Goal: Task Accomplishment & Management: Complete application form

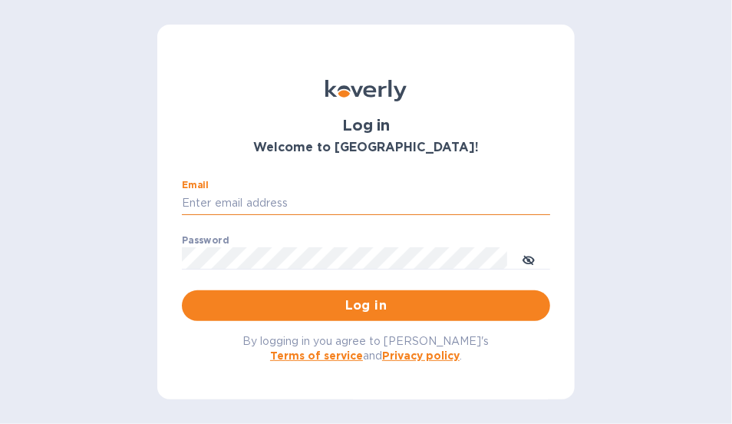
click at [335, 203] on input "Email" at bounding box center [366, 203] width 368 height 23
type input "[EMAIL_ADDRESS][DOMAIN_NAME]"
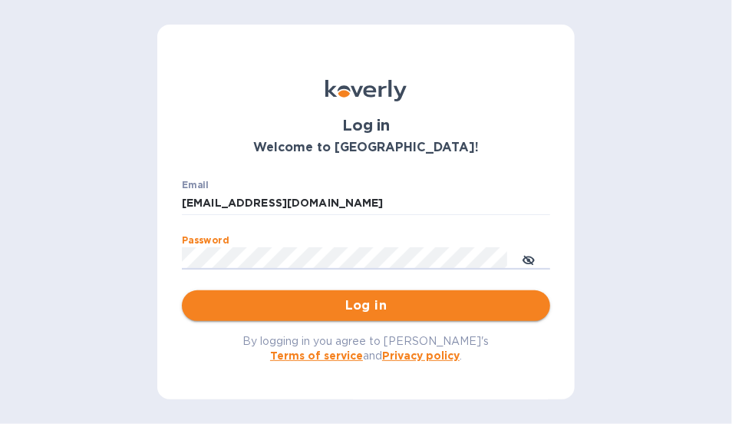
click at [224, 306] on span "Log in" at bounding box center [366, 305] width 344 height 18
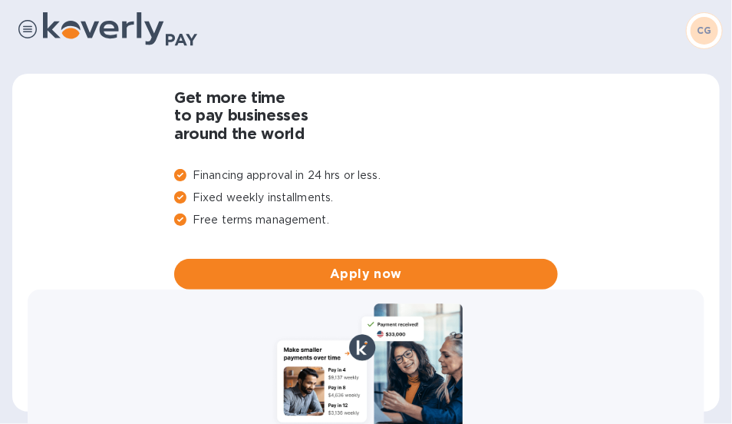
click at [28, 25] on img at bounding box center [27, 29] width 18 height 18
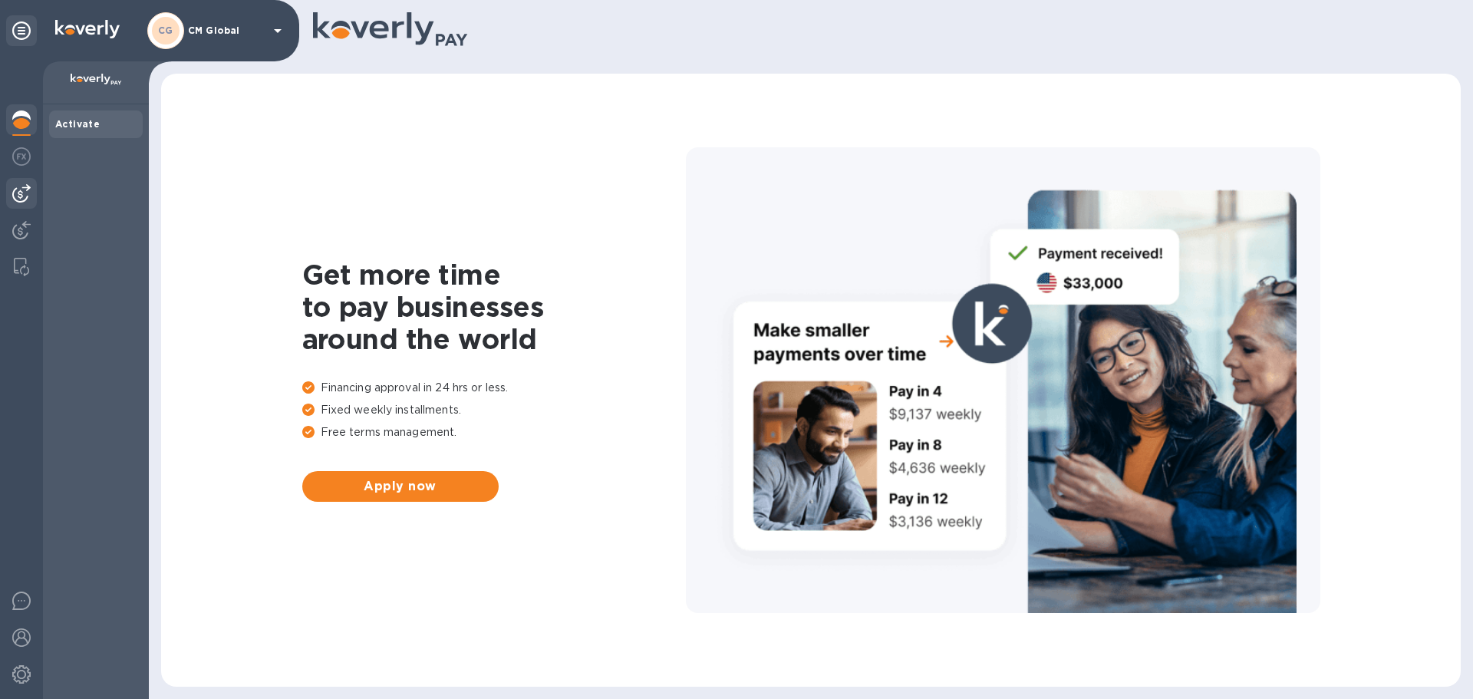
click at [15, 198] on img at bounding box center [21, 193] width 18 height 18
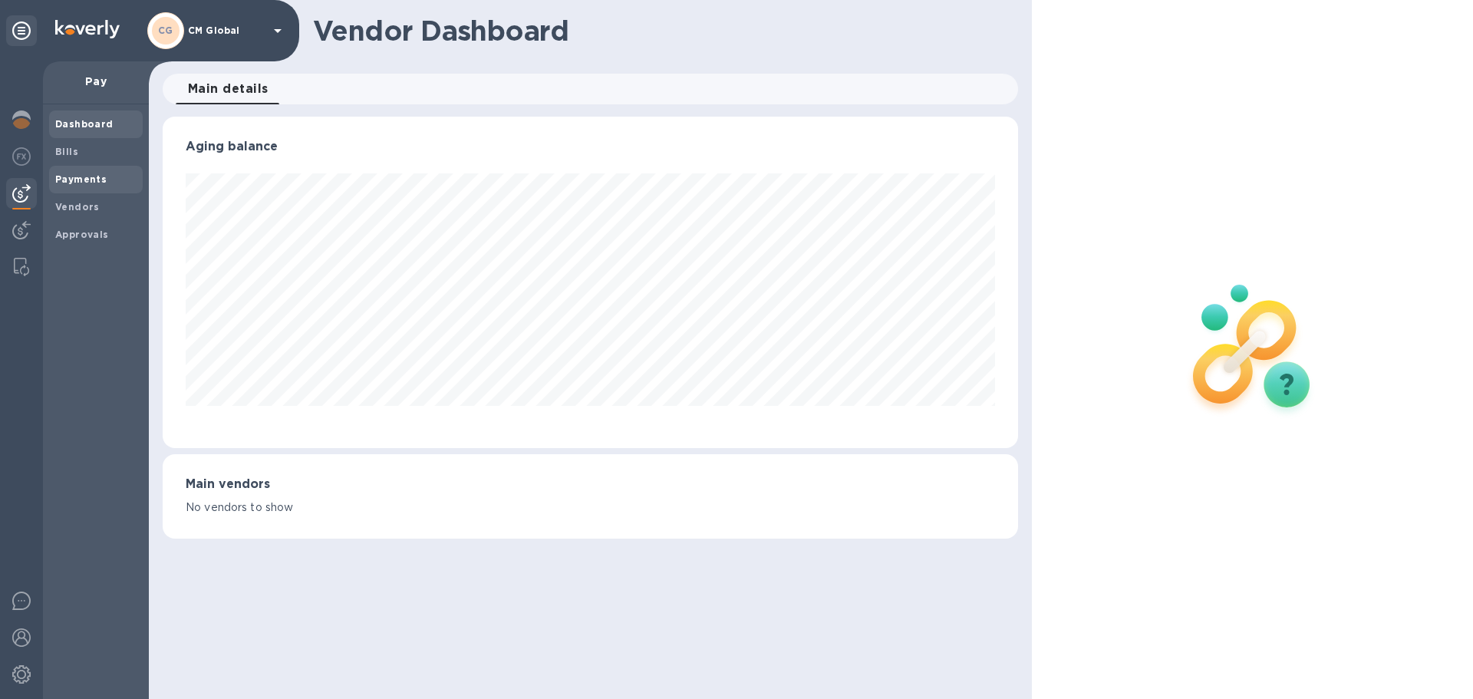
scroll to position [331, 855]
click at [65, 155] on b "Bills" at bounding box center [66, 152] width 23 height 12
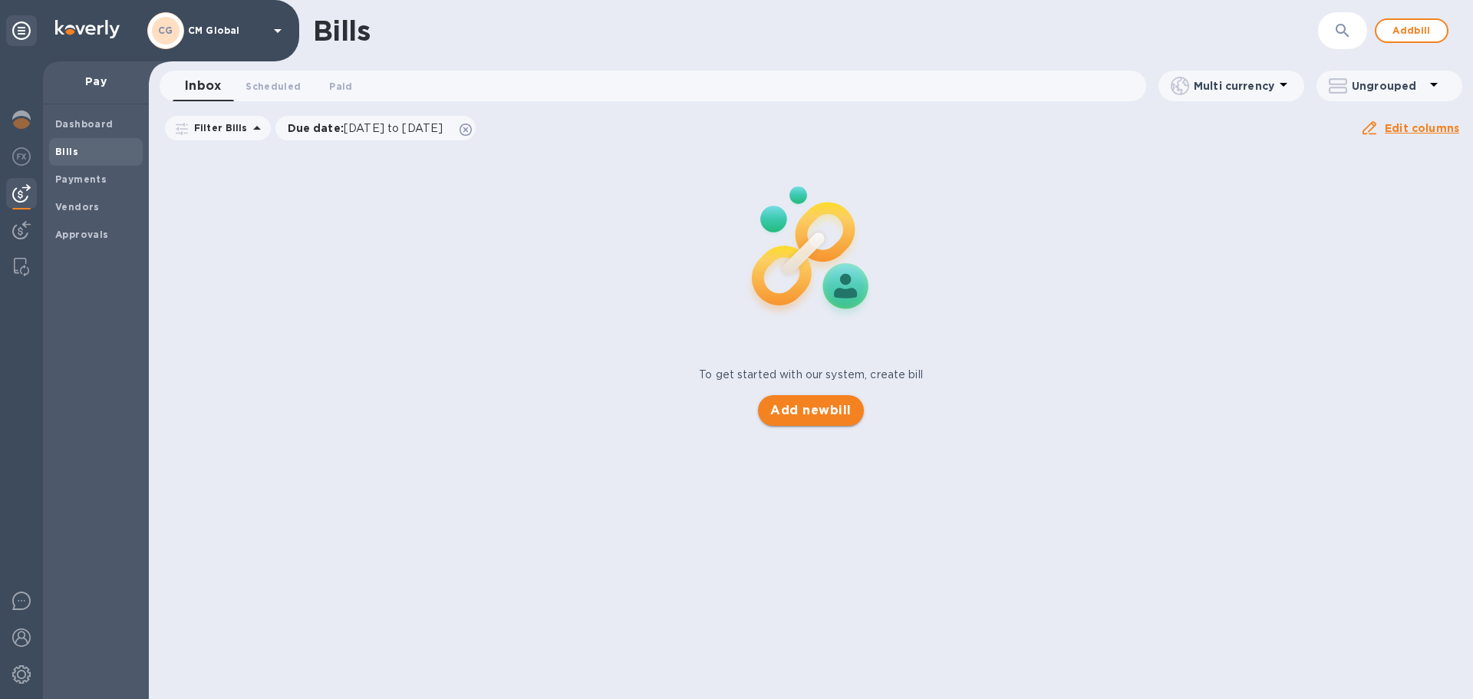
click at [731, 408] on span "Add new bill" at bounding box center [810, 410] width 81 height 18
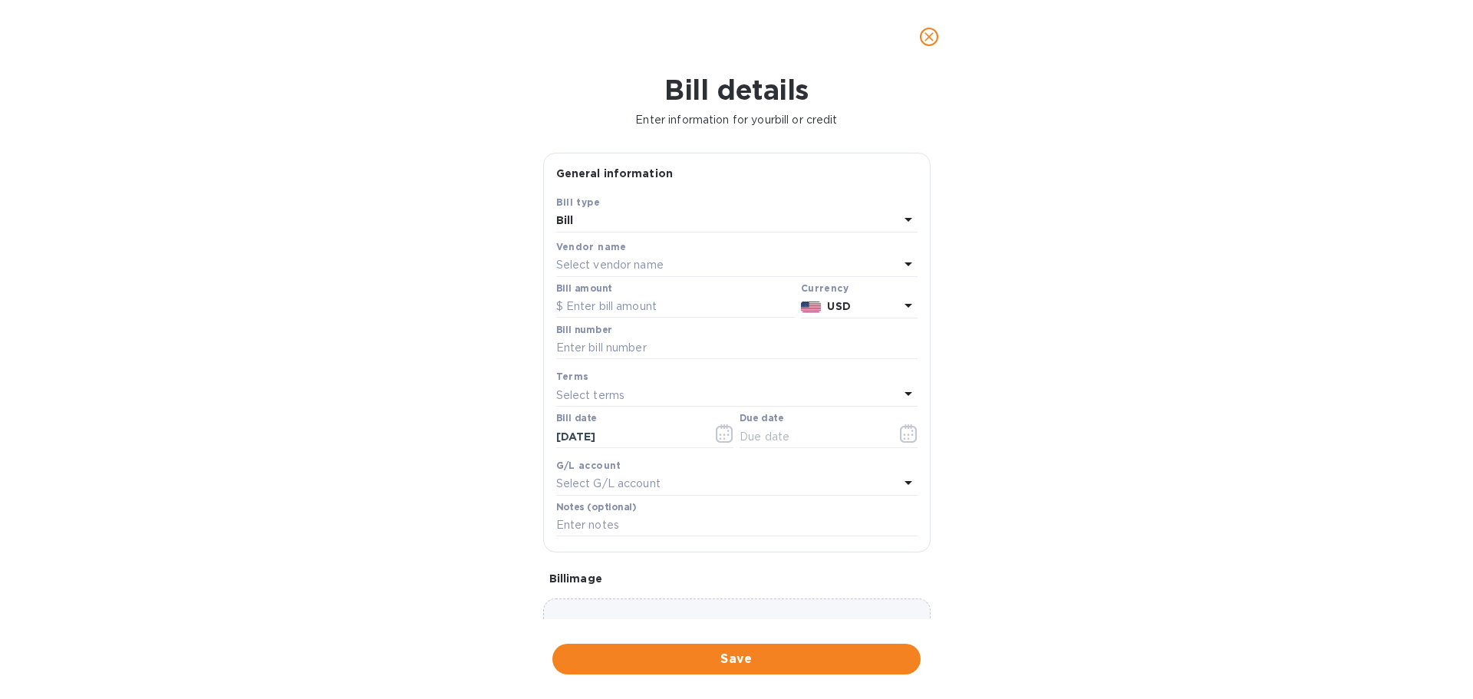
click at [622, 267] on p "Select vendor name" at bounding box center [609, 265] width 107 height 16
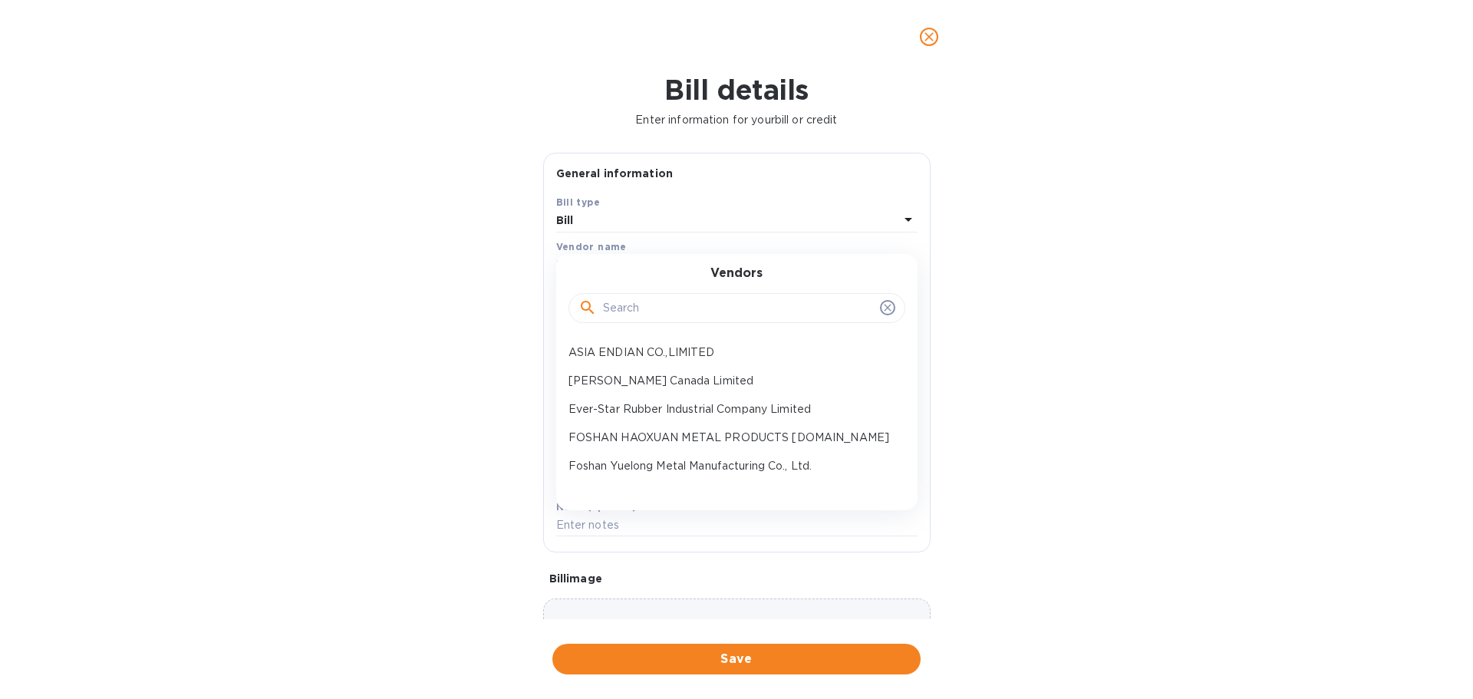
click at [683, 310] on input "text" at bounding box center [738, 308] width 271 height 23
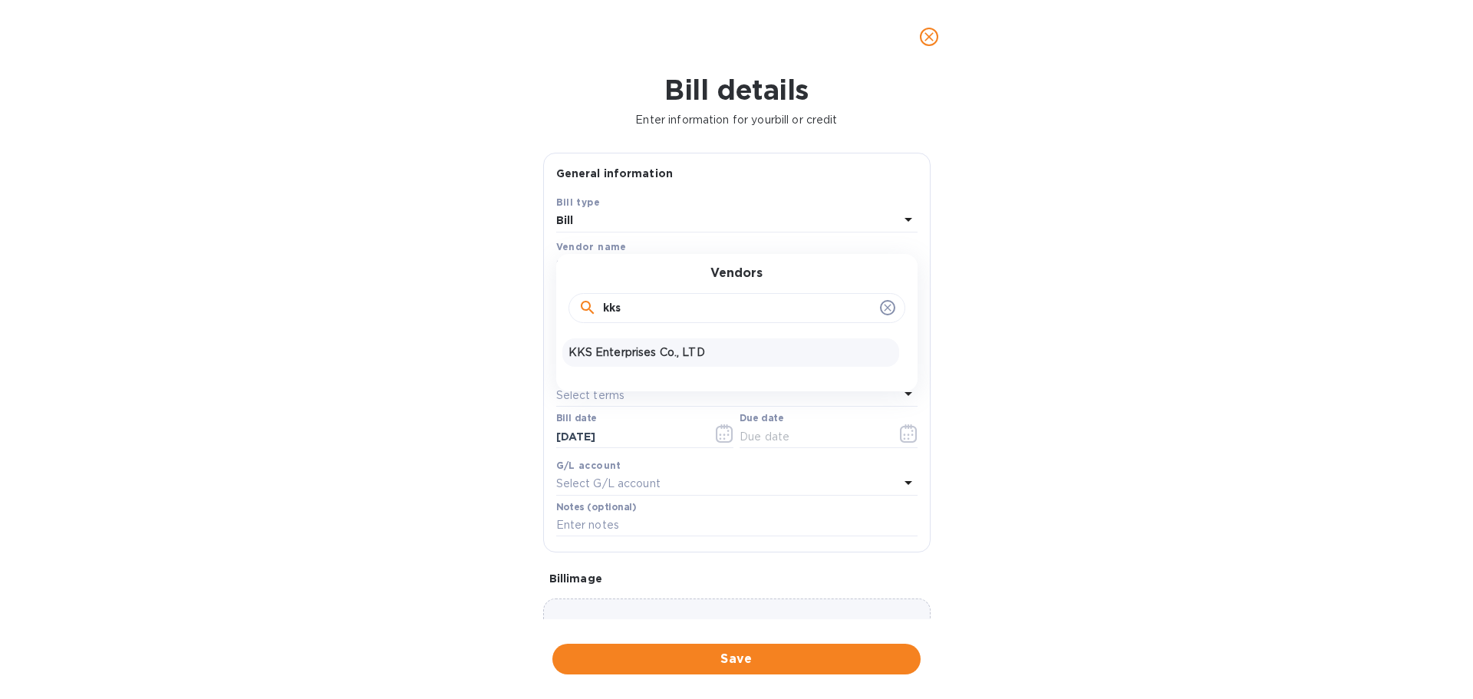
type input "kks"
click at [630, 351] on p "KKS Enterprises Co., LTD" at bounding box center [731, 353] width 325 height 16
click at [731, 39] on icon "close" at bounding box center [929, 36] width 15 height 15
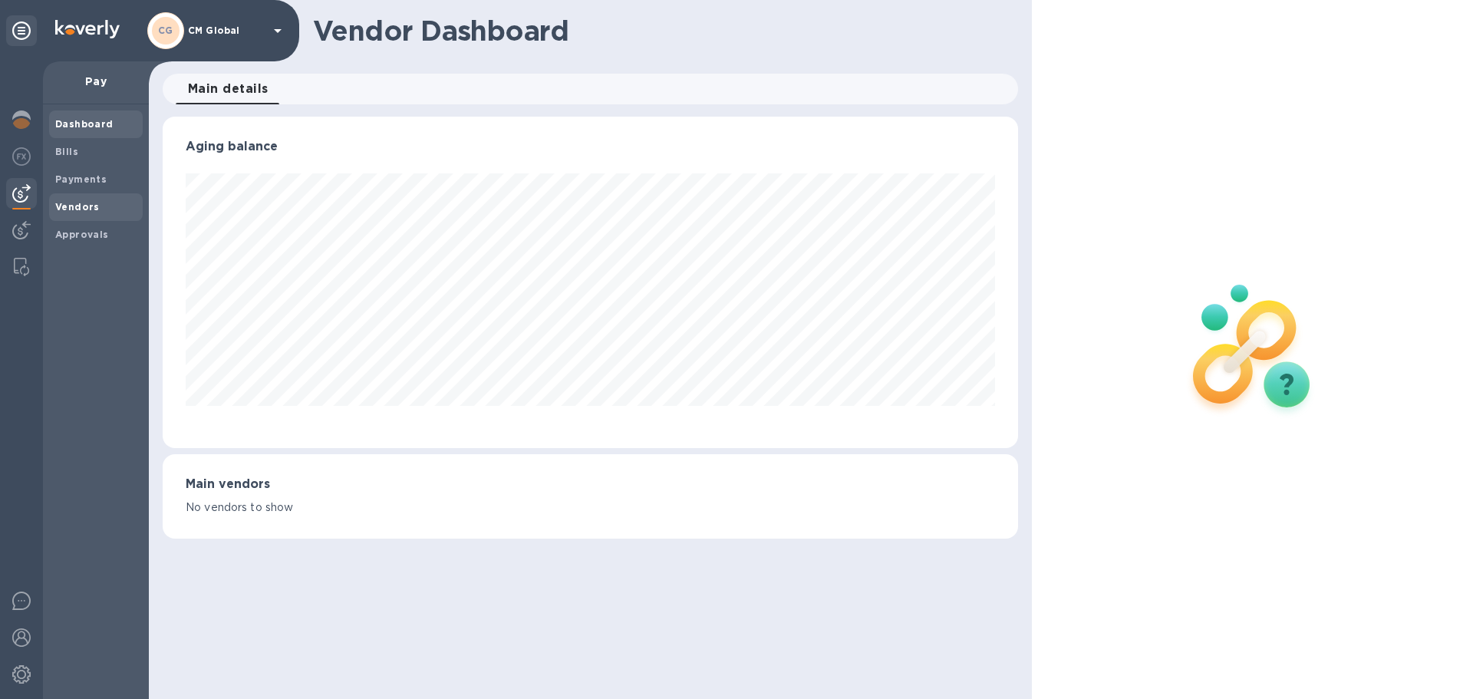
click at [94, 212] on b "Vendors" at bounding box center [77, 207] width 45 height 12
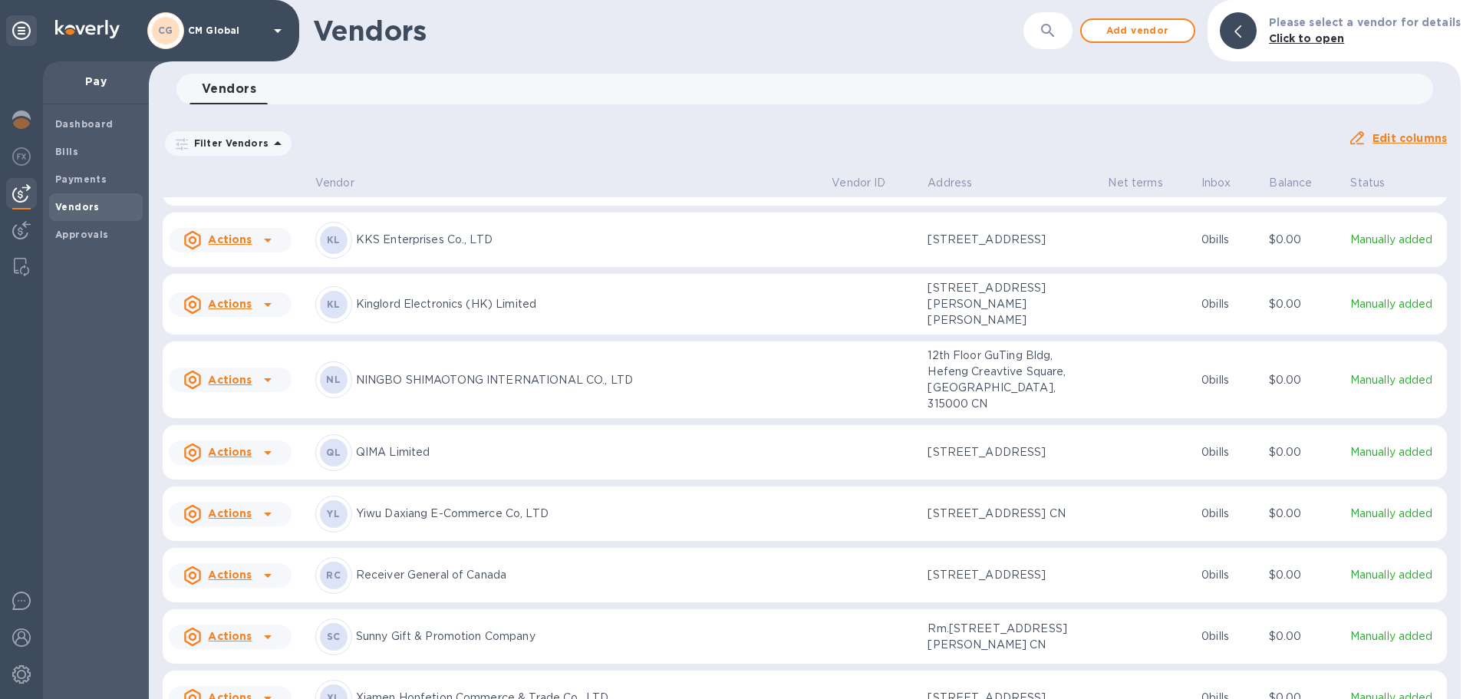
scroll to position [820, 0]
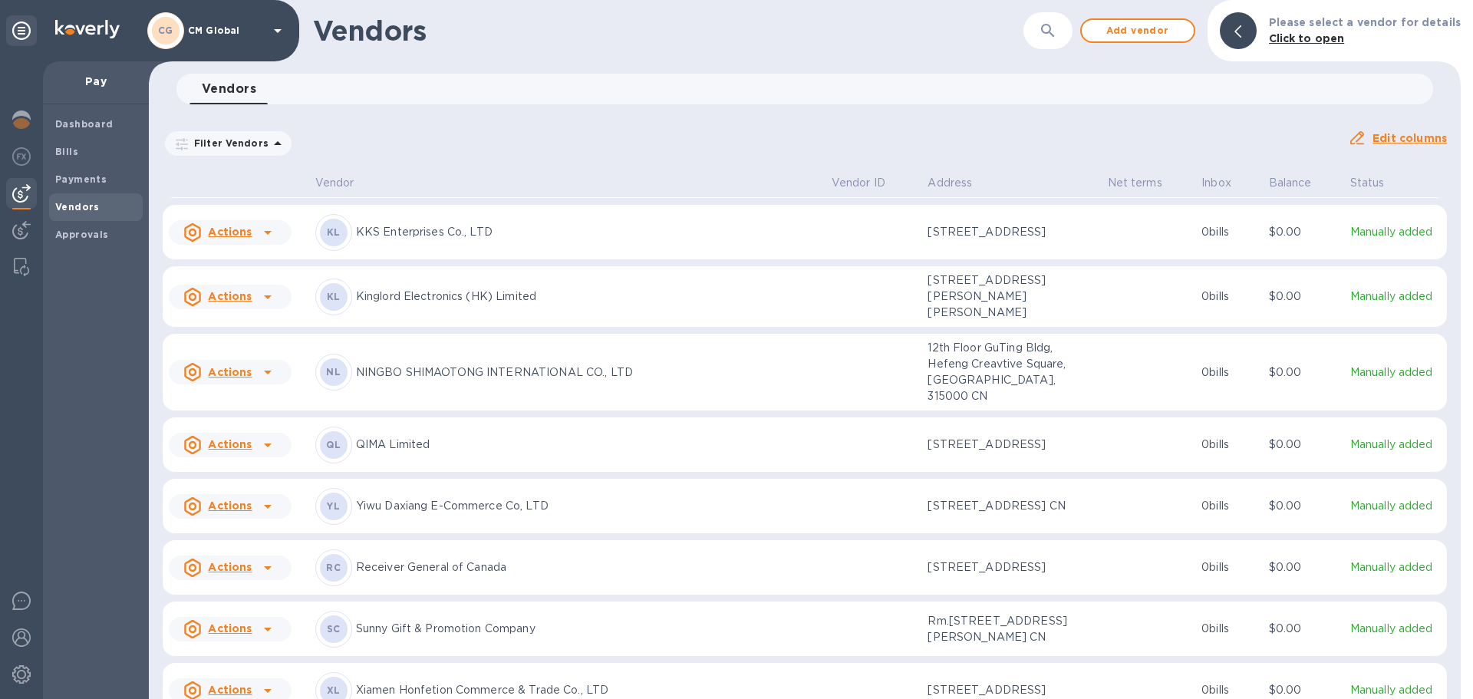
click at [269, 242] on icon at bounding box center [268, 232] width 18 height 18
click at [445, 414] on div at bounding box center [736, 349] width 1473 height 699
click at [358, 240] on p "KKS Enterprises Co., LTD" at bounding box center [587, 232] width 463 height 16
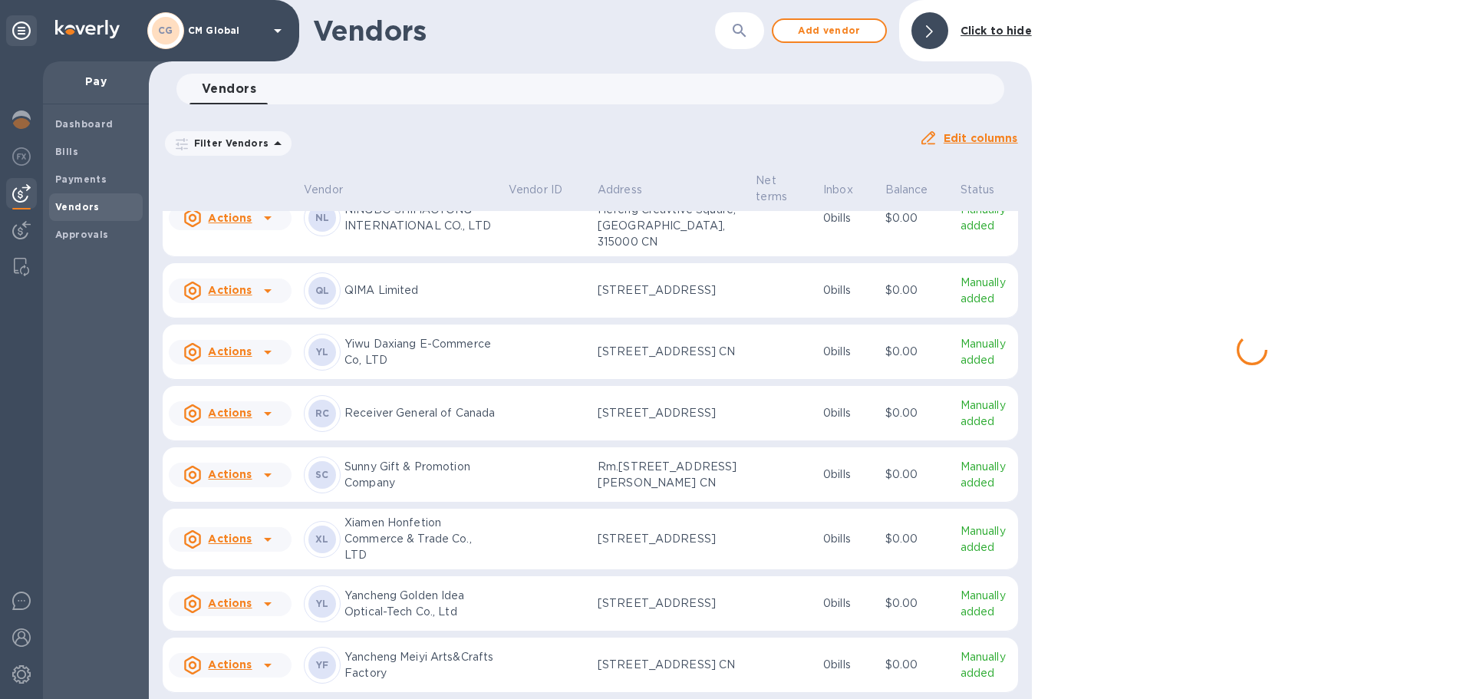
scroll to position [1082, 0]
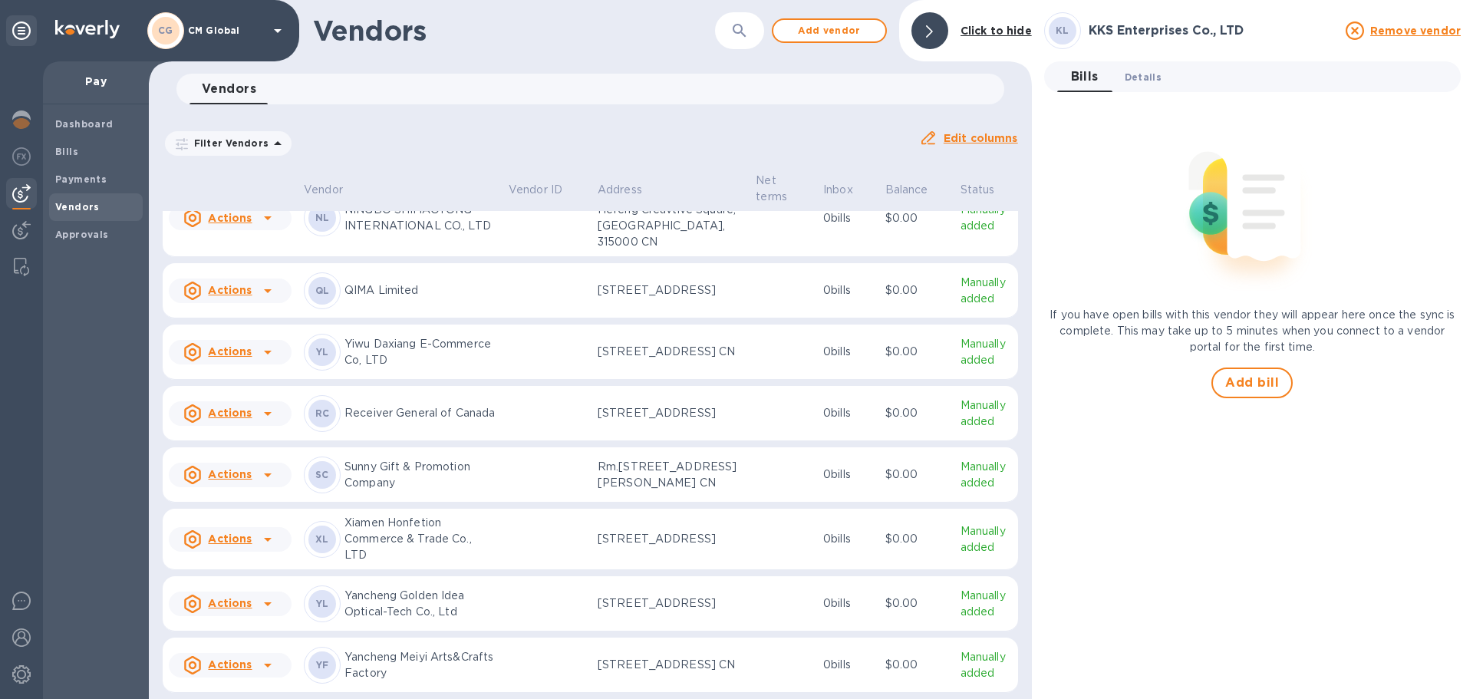
click at [731, 63] on button "Details 0" at bounding box center [1143, 76] width 61 height 31
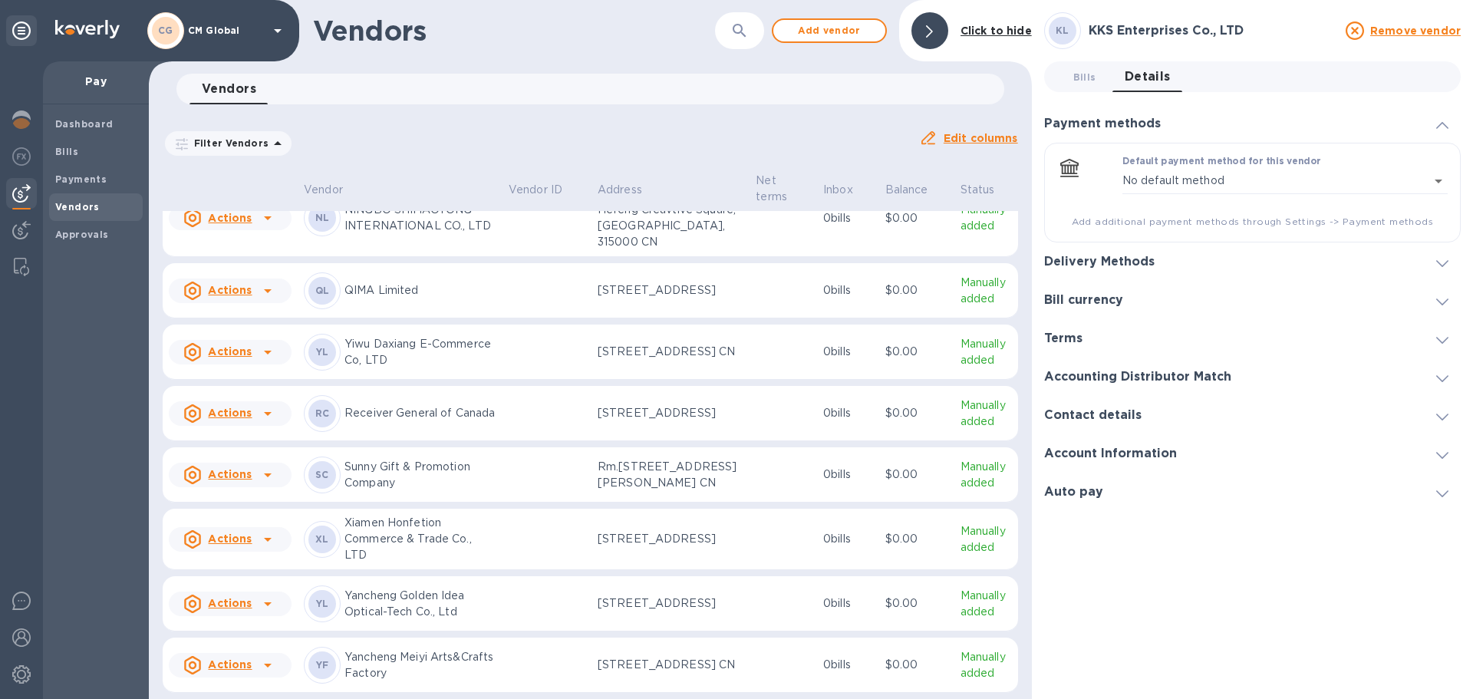
click at [731, 73] on span "Details 0" at bounding box center [1148, 76] width 46 height 21
click at [731, 258] on div at bounding box center [1442, 261] width 37 height 15
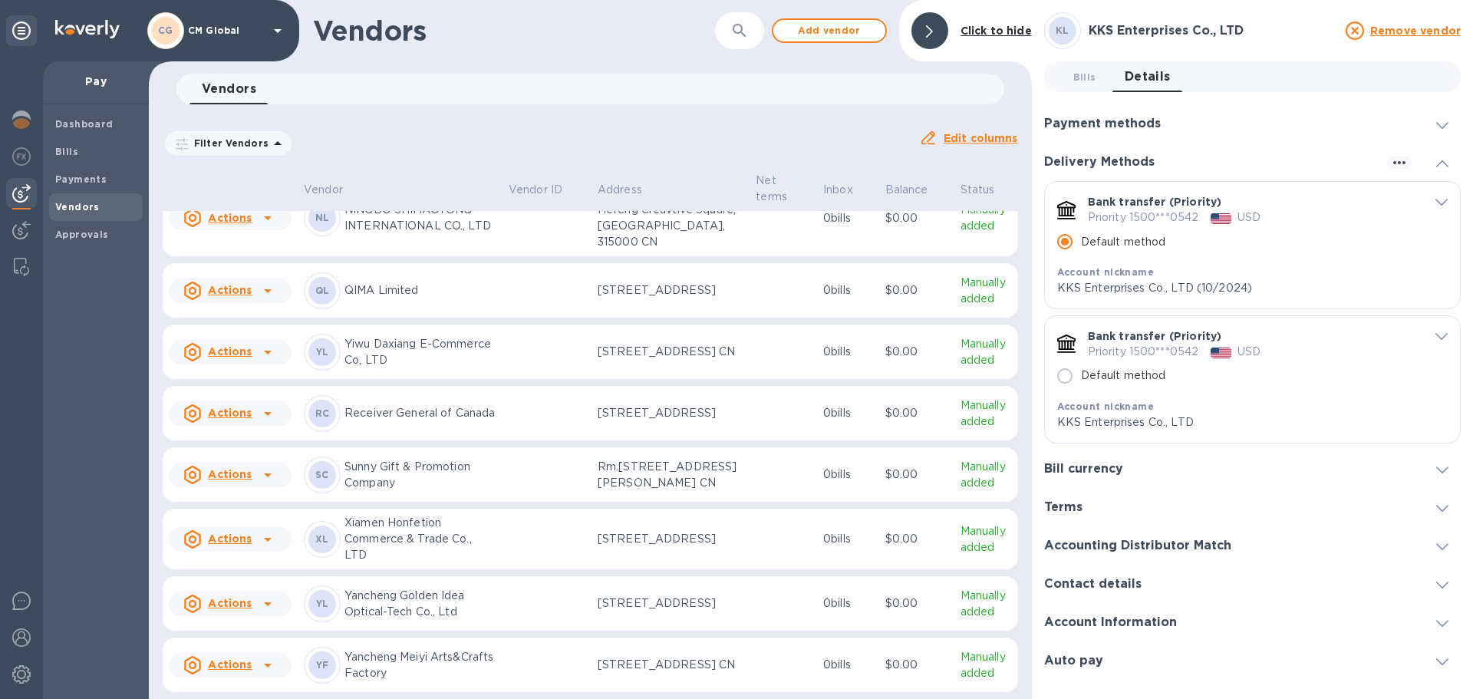
click at [269, 87] on icon at bounding box center [268, 78] width 18 height 18
click at [250, 423] on b "Add new bill" at bounding box center [247, 564] width 71 height 12
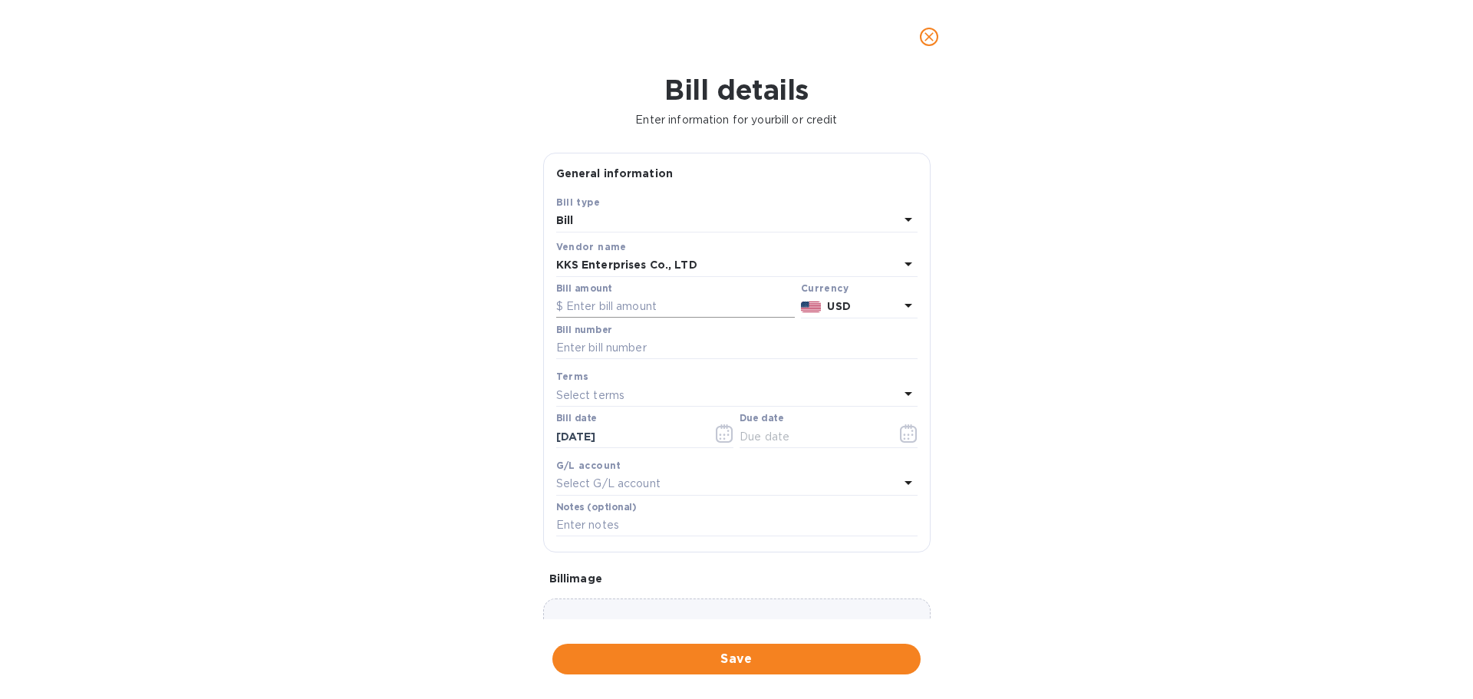
click at [657, 301] on input "text" at bounding box center [675, 306] width 239 height 23
type input "288"
type input "2025-0415 30% dep"
click at [630, 423] on input "text" at bounding box center [736, 525] width 361 height 23
paste input "2025-0415 30% dep"
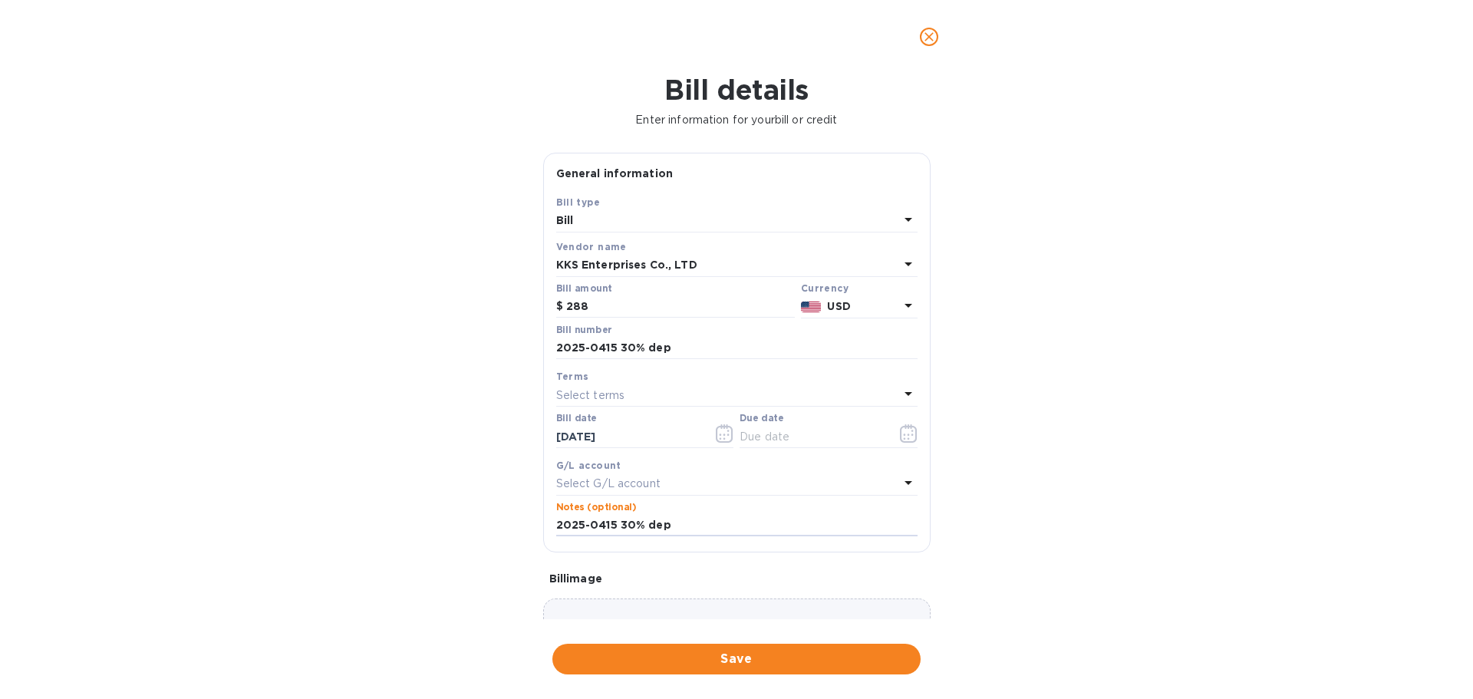
type input "2025-0415 30% dep"
click at [625, 397] on div "Select terms" at bounding box center [727, 394] width 343 height 21
click at [617, 423] on p "Prepaid" at bounding box center [731, 597] width 325 height 16
type input "[DATE]"
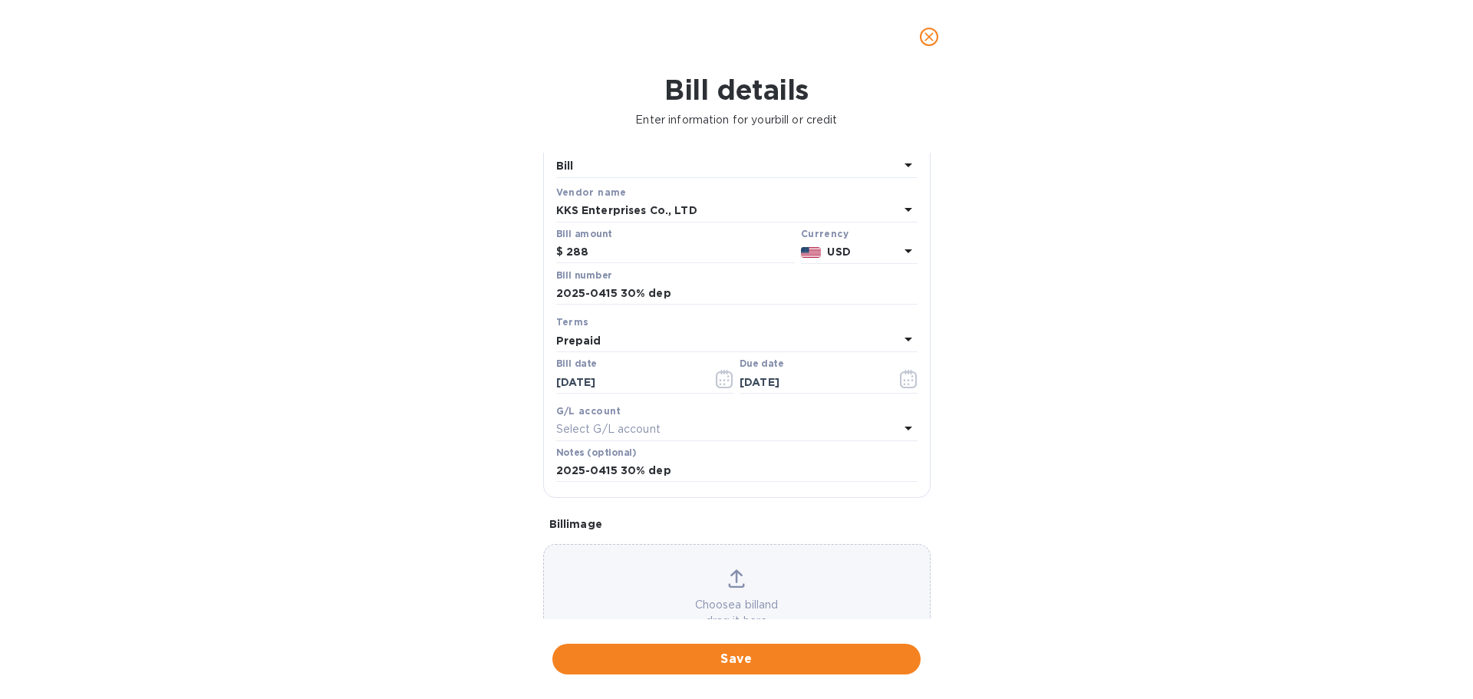
scroll to position [108, 0]
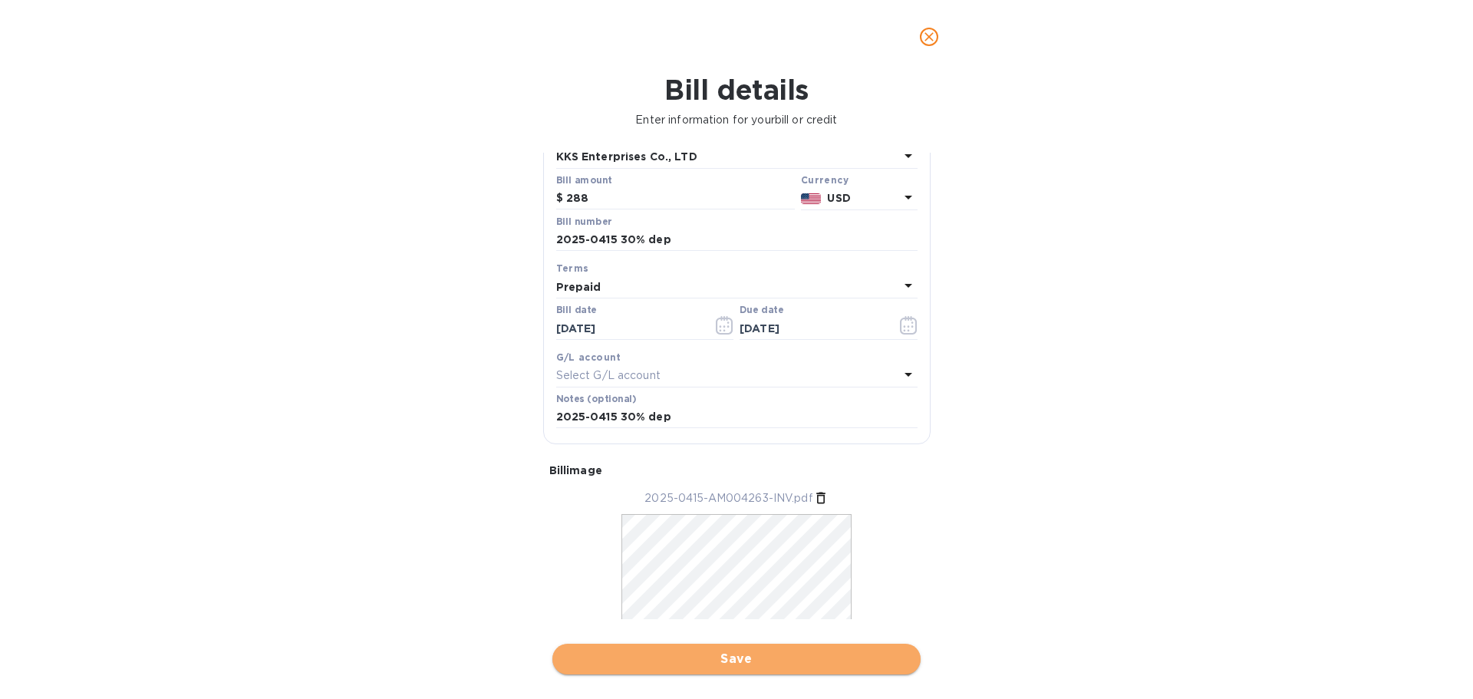
click at [731, 423] on span "Save" at bounding box center [737, 659] width 344 height 18
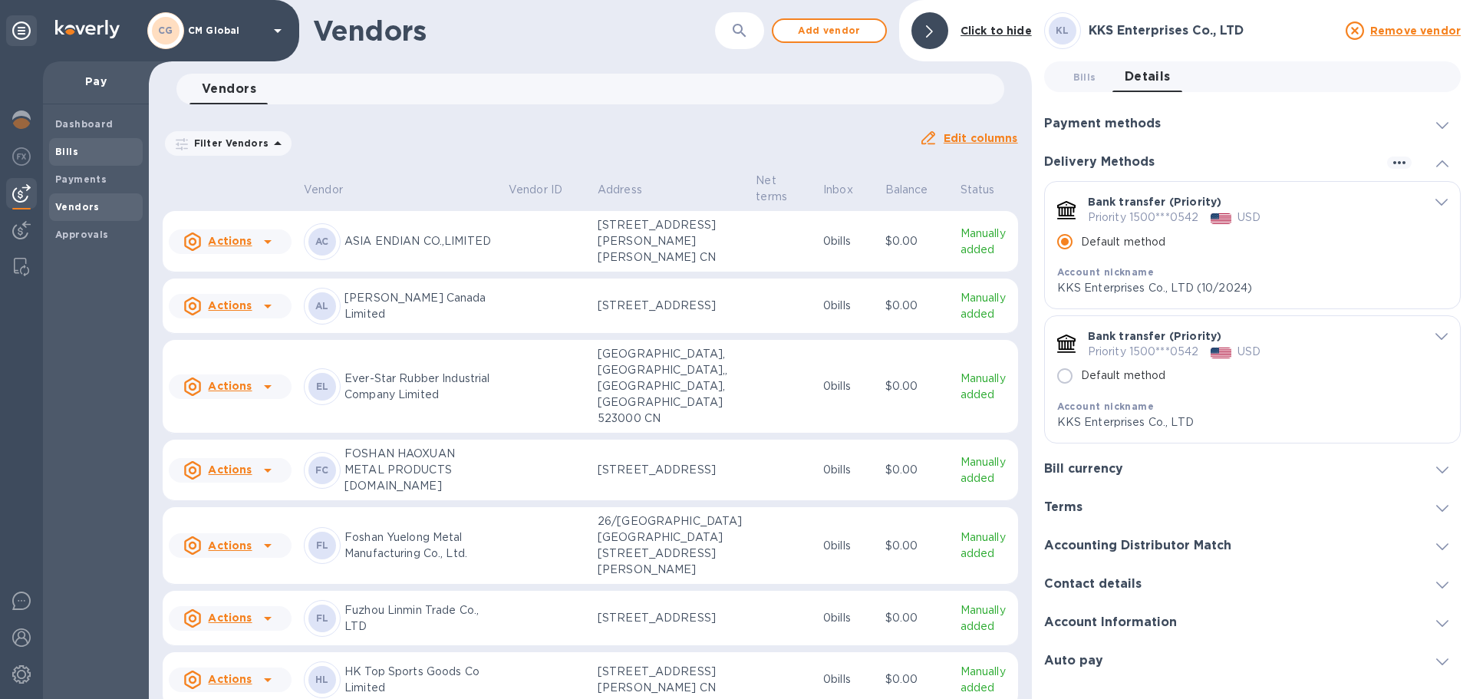
click at [68, 160] on div "Bills" at bounding box center [96, 152] width 94 height 28
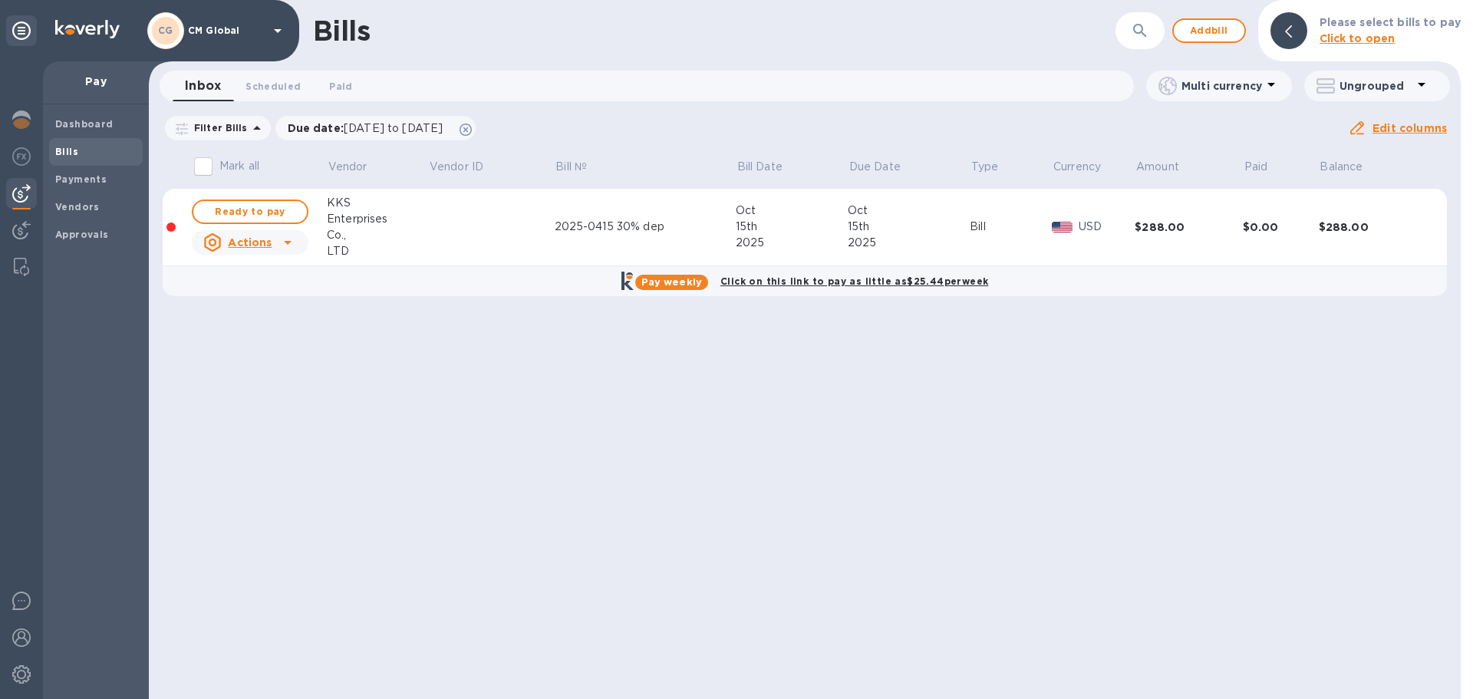
click at [205, 168] on input "Mark all" at bounding box center [203, 166] width 32 height 32
checkbox input "true"
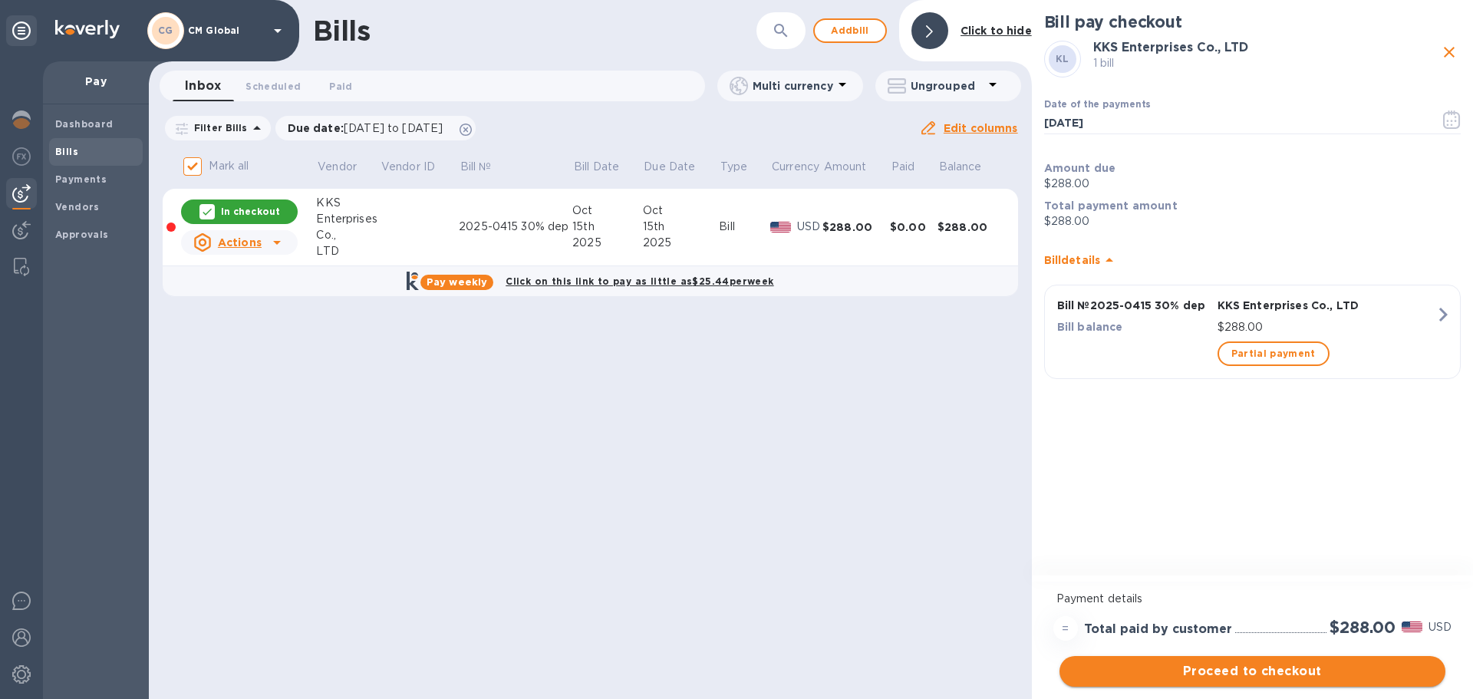
click at [731, 423] on span "Proceed to checkout" at bounding box center [1252, 671] width 361 height 18
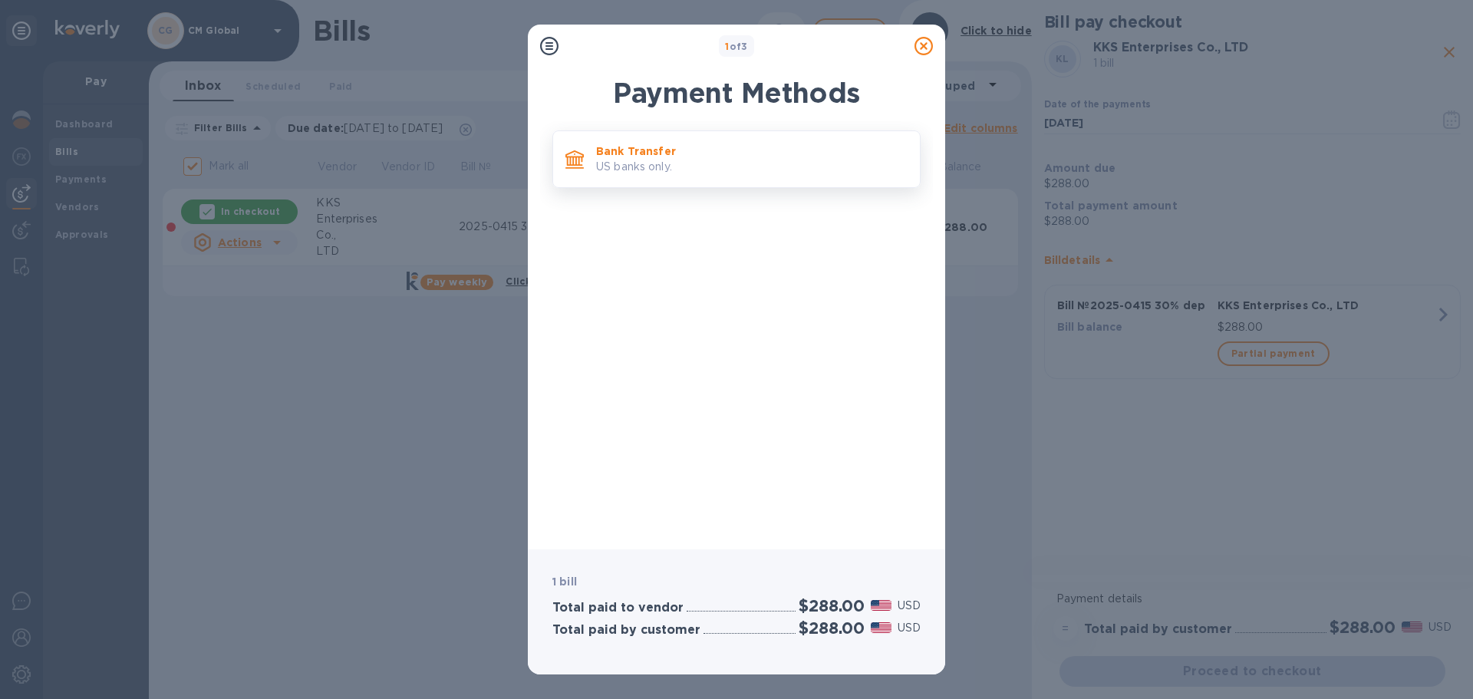
click at [633, 177] on div "Bank Transfer US banks only." at bounding box center [752, 159] width 324 height 44
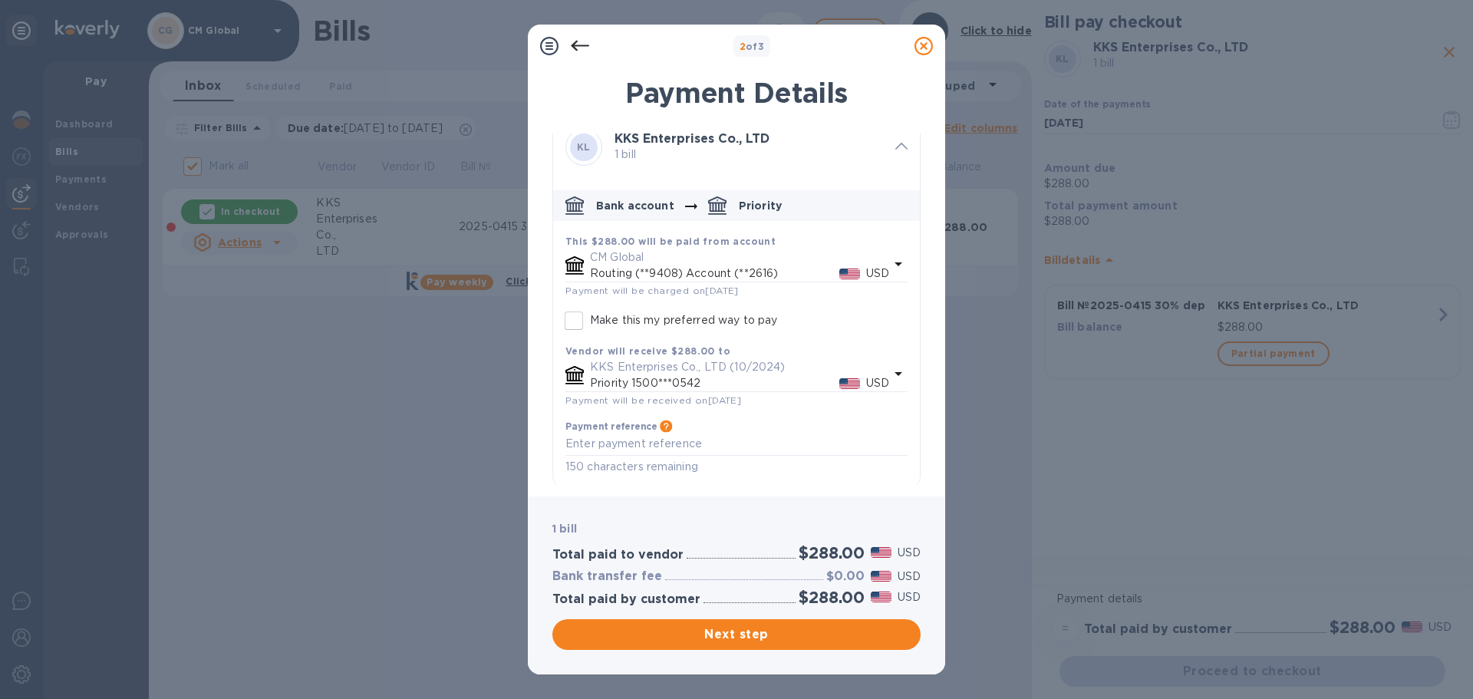
scroll to position [22, 0]
click at [722, 423] on textarea "default-method" at bounding box center [737, 439] width 342 height 13
paste textarea "2025-0415 30% dep"
type textarea "2025-0415 30% dep"
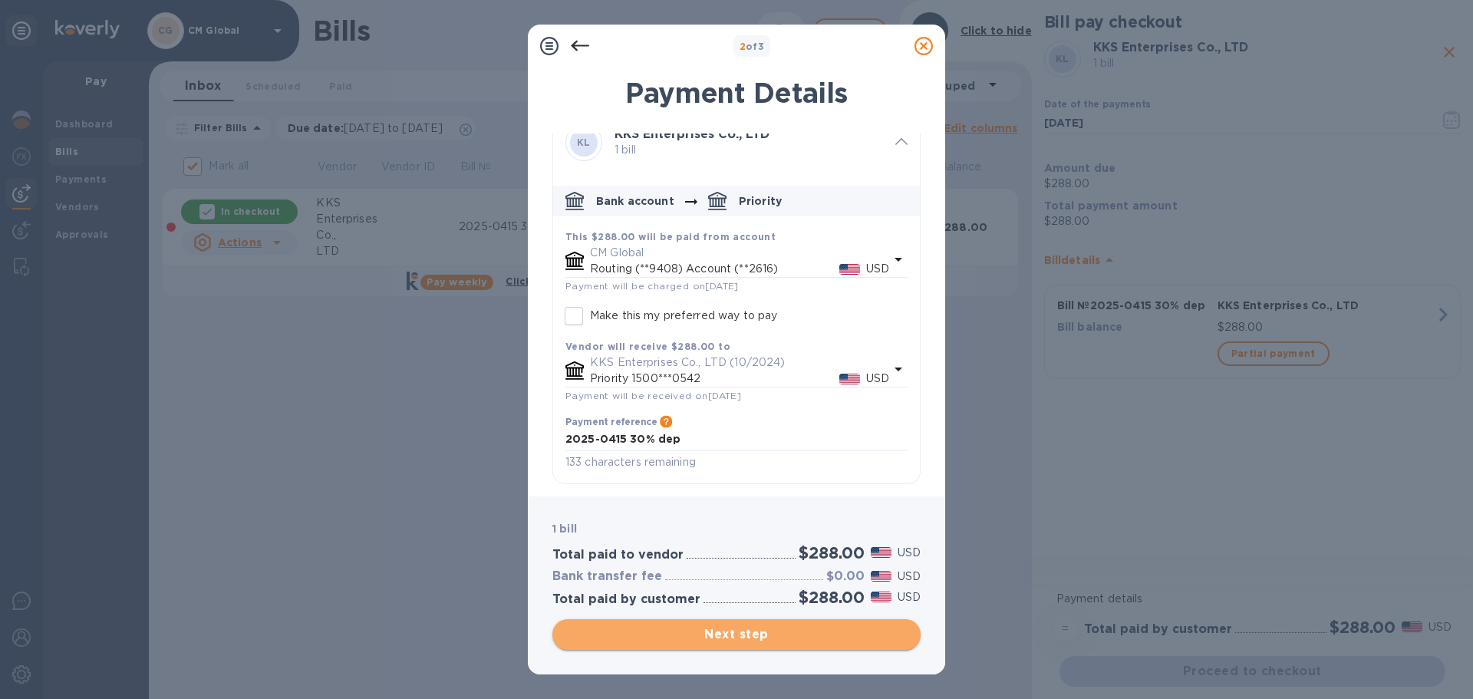
click at [731, 423] on span "Next step" at bounding box center [737, 634] width 344 height 18
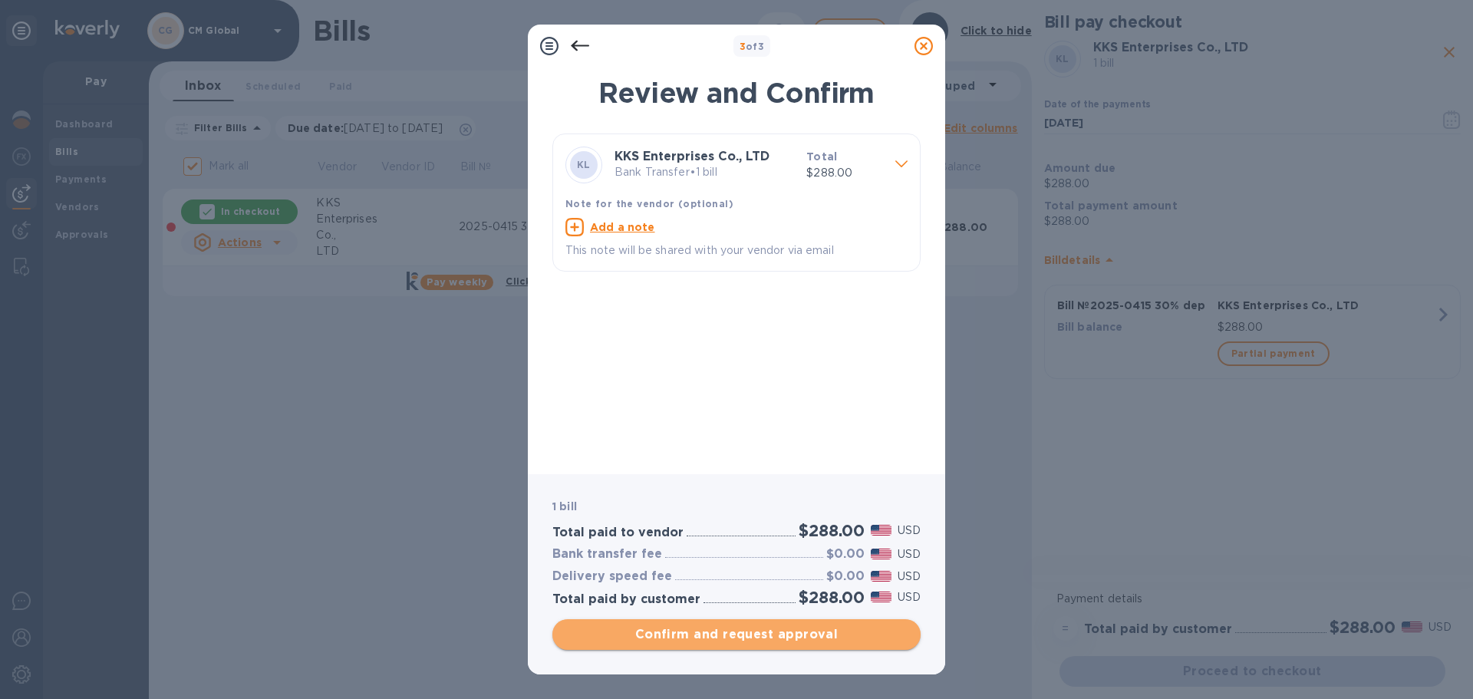
click at [731, 423] on span "Confirm and request approval" at bounding box center [737, 634] width 344 height 18
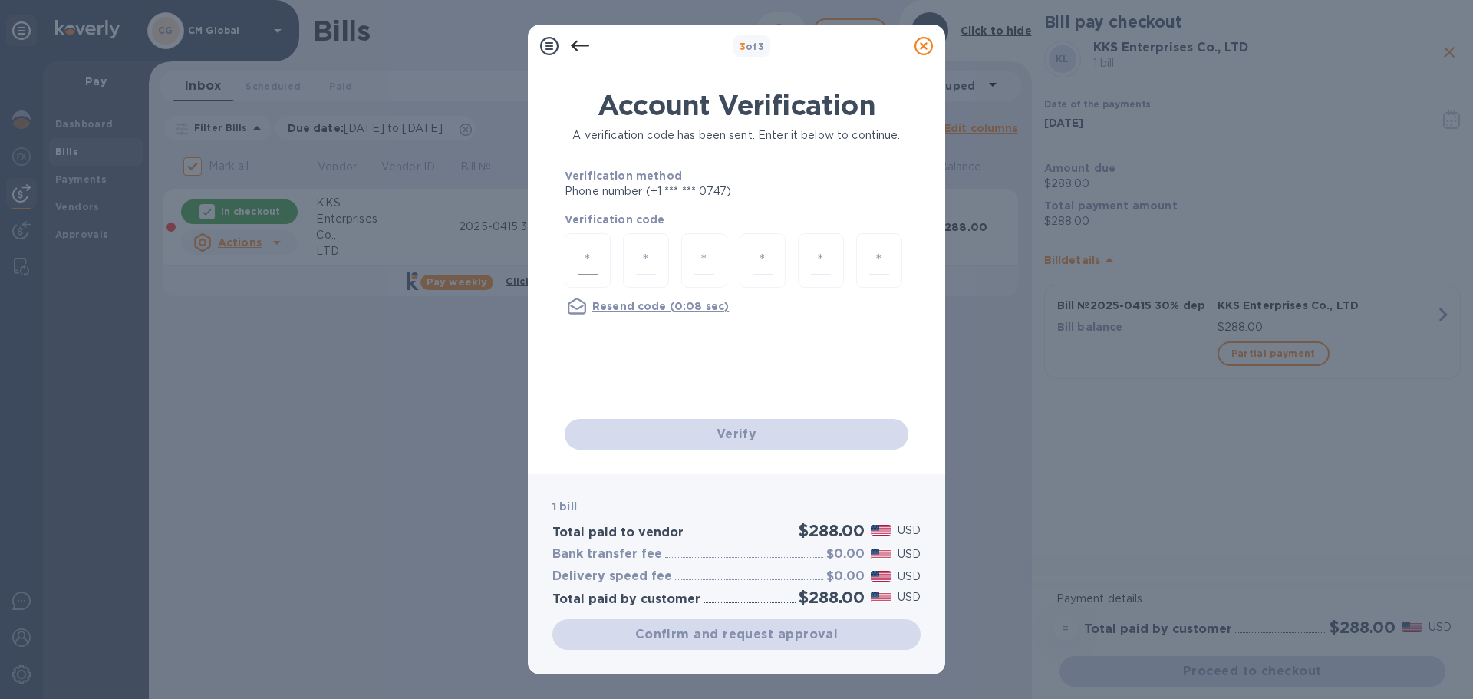
click at [588, 249] on input "number" at bounding box center [588, 260] width 20 height 28
type input "7"
type input "5"
type input "0"
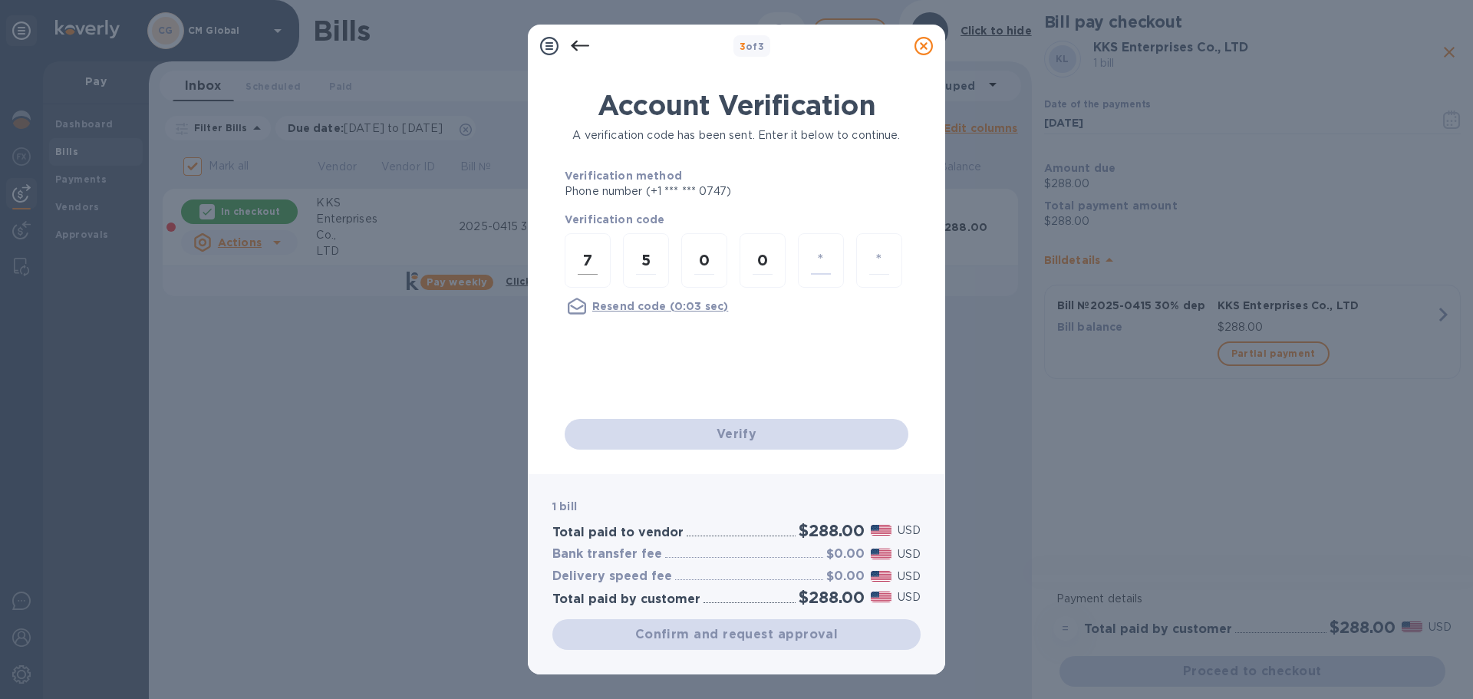
type input "3"
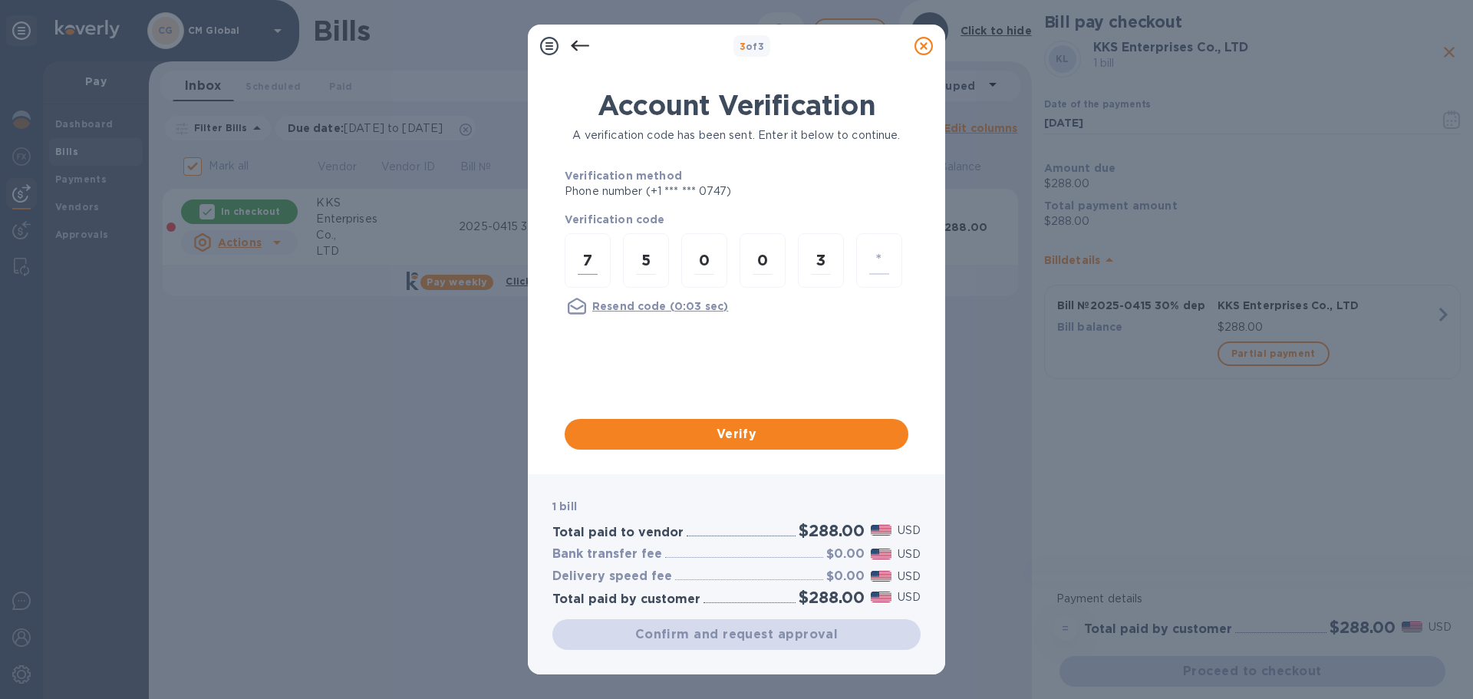
type input "9"
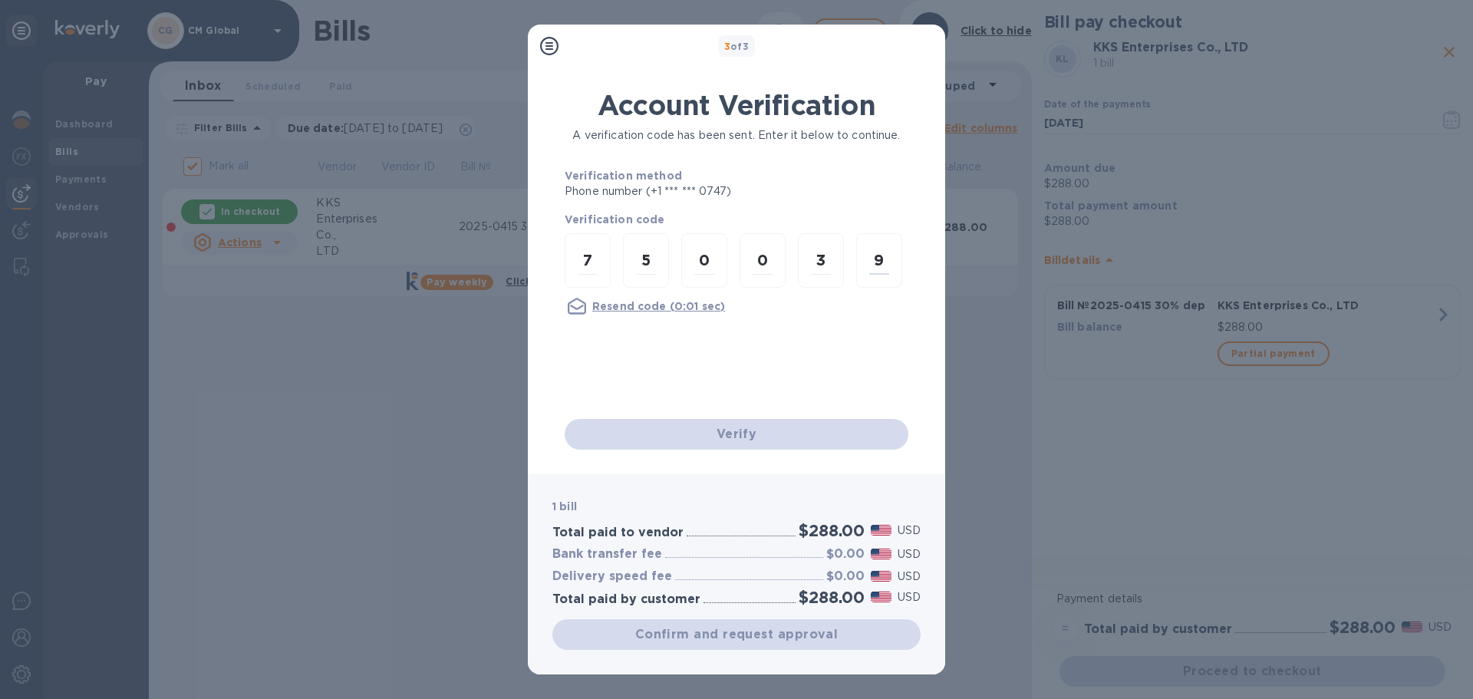
checkbox input "false"
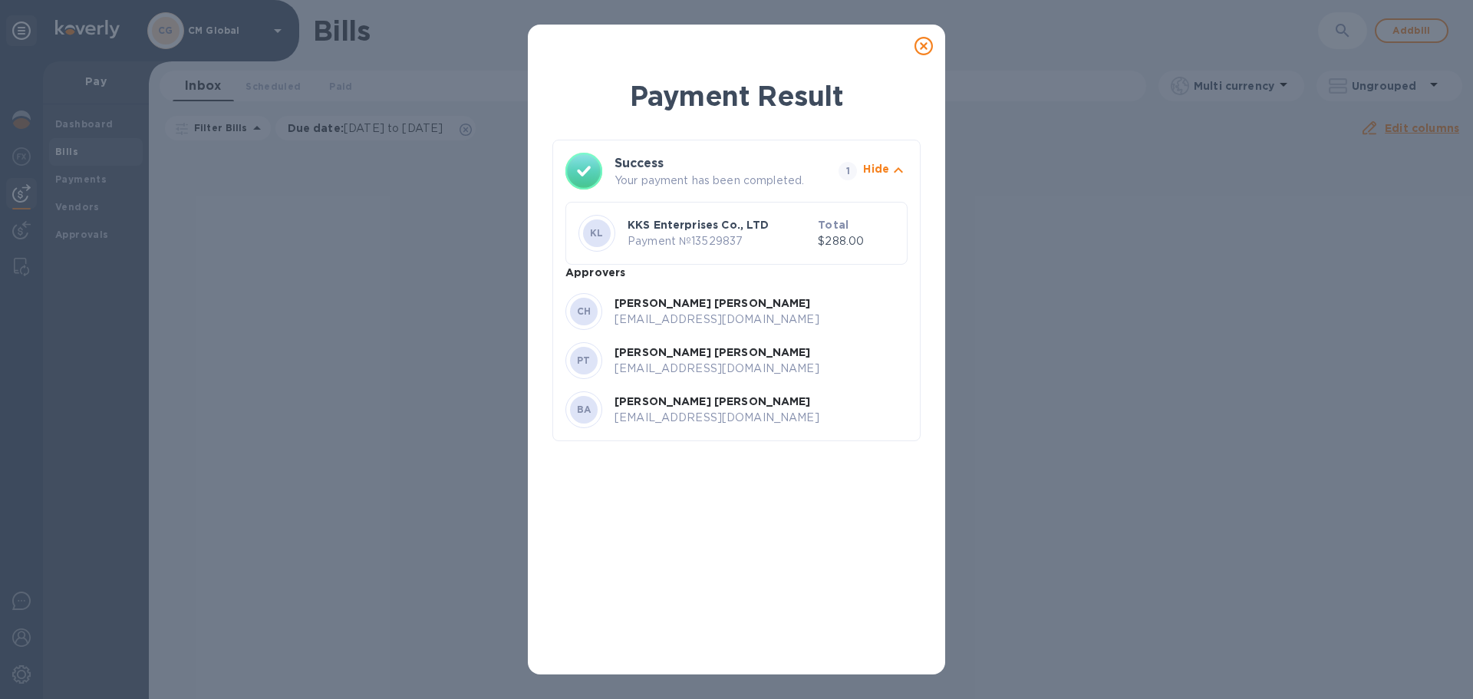
click at [683, 318] on p "[EMAIL_ADDRESS][DOMAIN_NAME]" at bounding box center [761, 320] width 293 height 16
click at [731, 48] on icon at bounding box center [924, 46] width 18 height 18
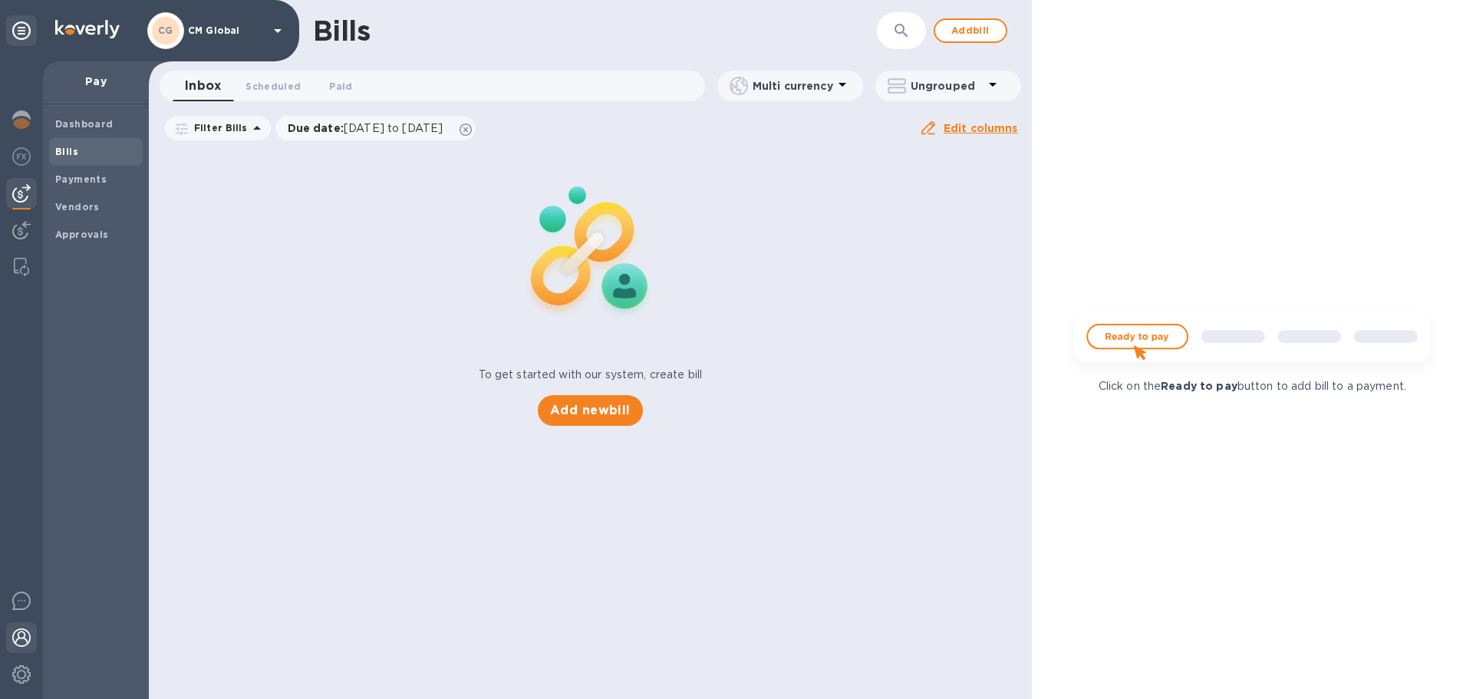
click at [29, 423] on img at bounding box center [21, 637] width 18 height 18
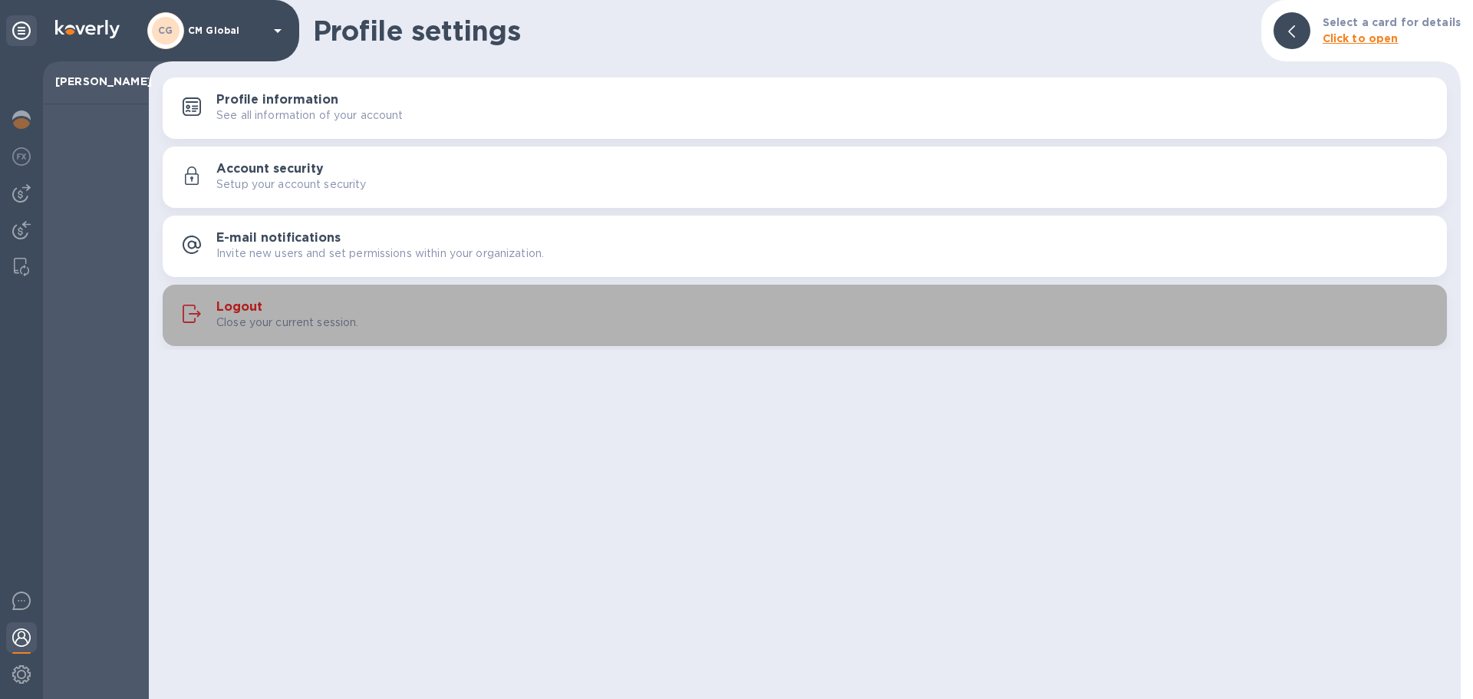
click at [223, 310] on h3 "Logout" at bounding box center [239, 307] width 46 height 15
